Goal: Task Accomplishment & Management: Use online tool/utility

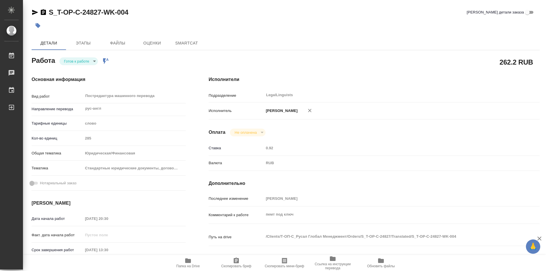
type textarea "x"
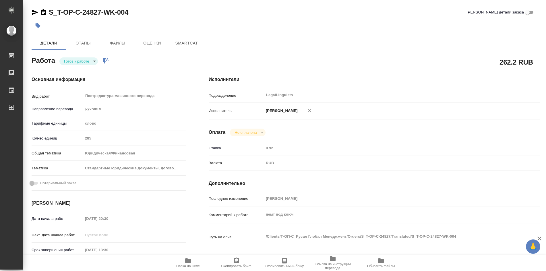
type textarea "x"
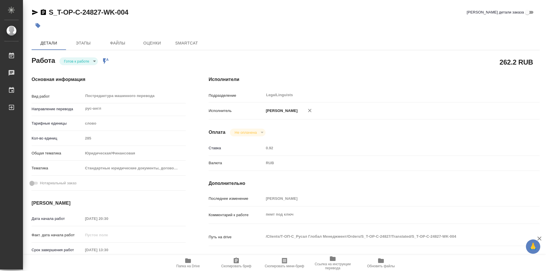
type textarea "x"
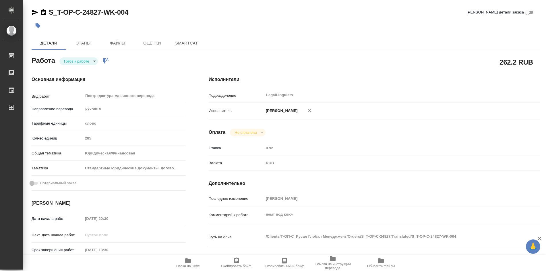
type textarea "x"
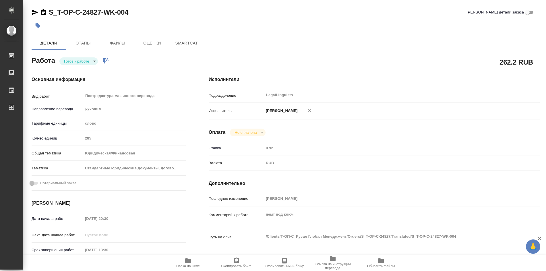
type textarea "x"
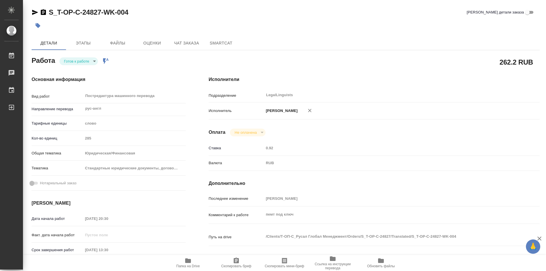
type textarea "x"
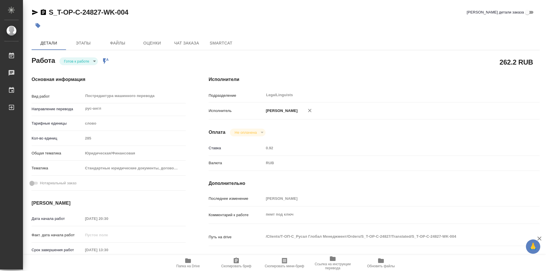
type textarea "x"
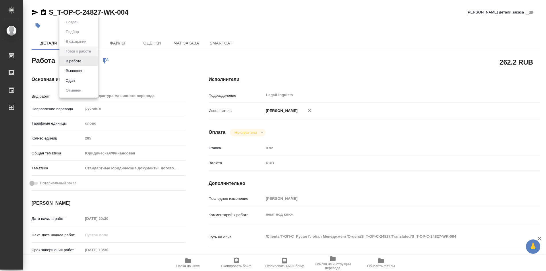
click at [96, 61] on body "🙏 .cls-1 fill:#fff; AWATERA Soldatenkova Tatyana Работы Чаты График Выйти S_T-O…" at bounding box center [273, 135] width 546 height 271
click at [82, 63] on button "В работе" at bounding box center [73, 61] width 19 height 6
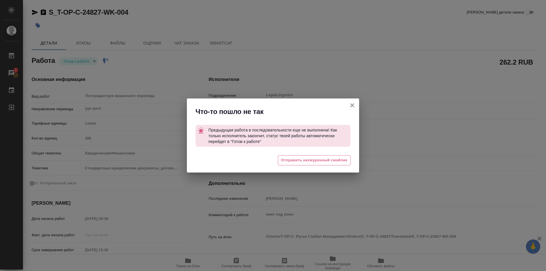
type textarea "x"
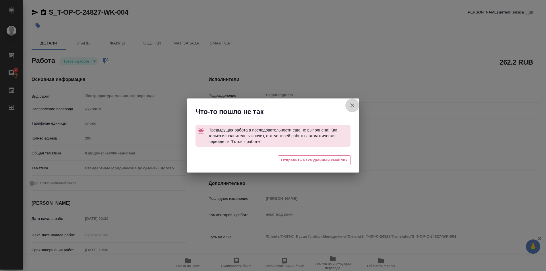
drag, startPoint x: 351, startPoint y: 105, endPoint x: 332, endPoint y: 126, distance: 28.9
click at [351, 105] on icon "button" at bounding box center [352, 105] width 7 height 7
type textarea "x"
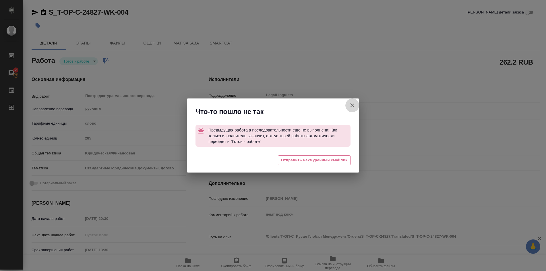
type textarea "x"
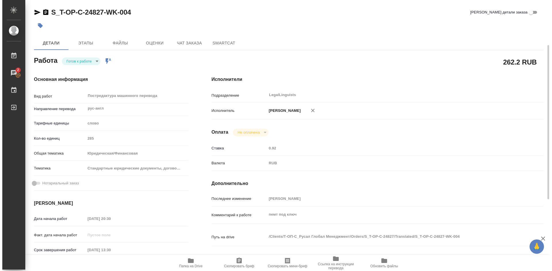
scroll to position [57, 0]
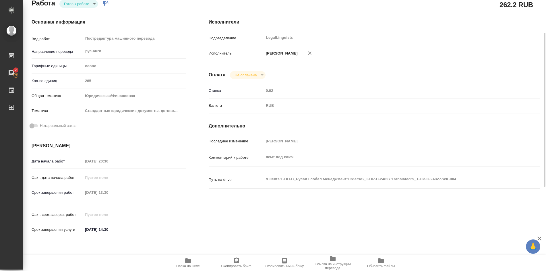
type textarea "x"
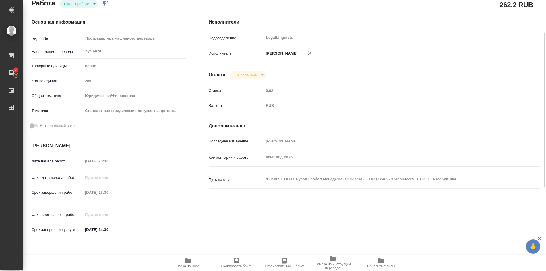
type textarea "x"
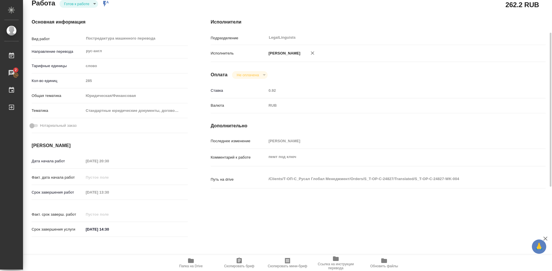
type textarea "x"
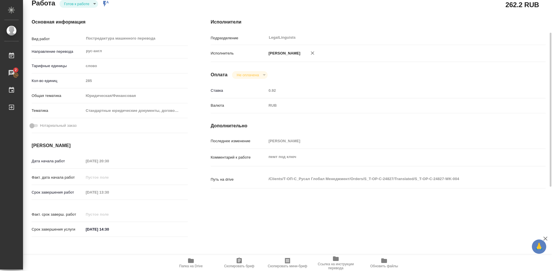
click at [238, 260] on icon "button" at bounding box center [238, 261] width 5 height 6
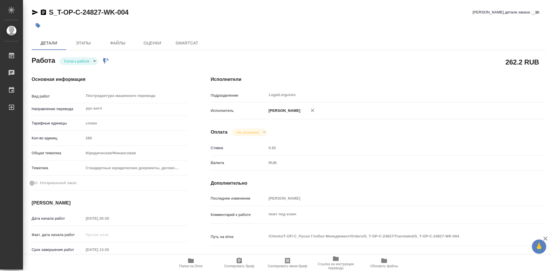
type textarea "x"
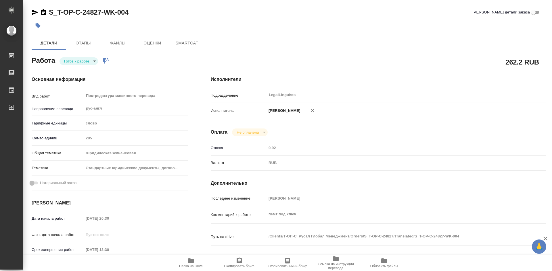
type textarea "x"
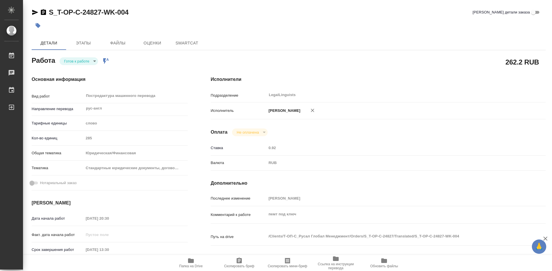
type textarea "x"
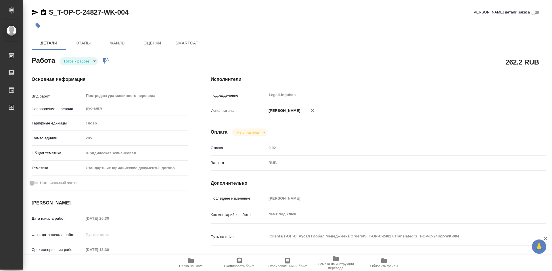
type textarea "x"
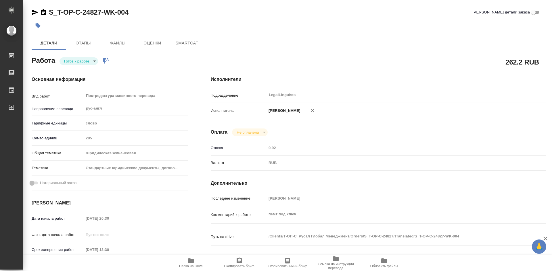
type textarea "x"
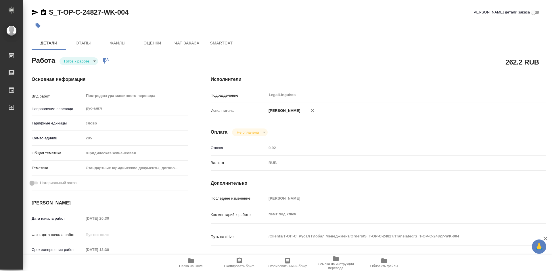
type textarea "x"
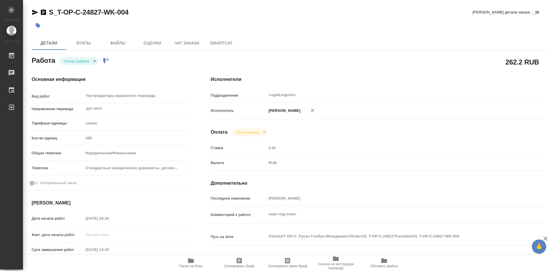
type textarea "x"
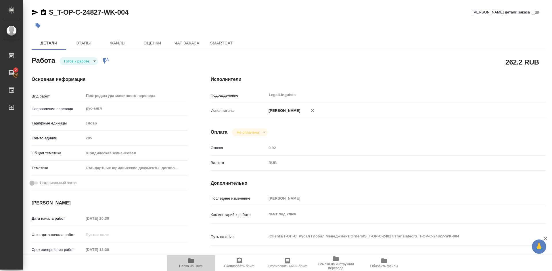
click at [193, 260] on icon "button" at bounding box center [191, 261] width 6 height 5
